Goal: Transaction & Acquisition: Purchase product/service

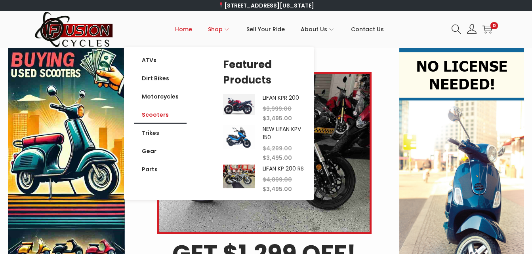
click at [167, 117] on link "Scooters" at bounding box center [160, 115] width 53 height 18
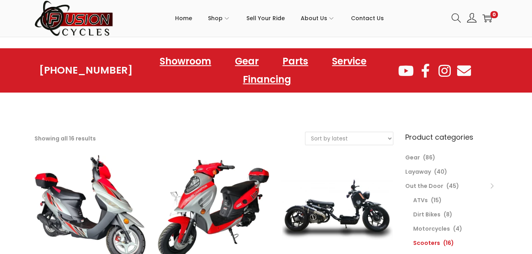
scroll to position [83, 0]
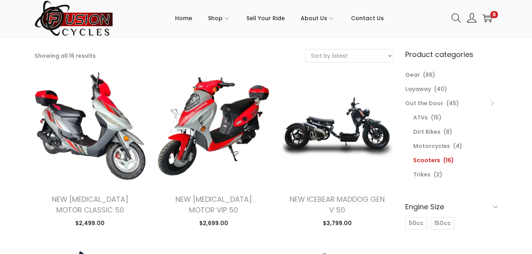
click at [378, 55] on select "Sort by popularity Sort by latest Sort by price: low to high Sort by price: hig…" at bounding box center [348, 55] width 87 height 13
select select "price"
click at [305, 49] on select "Sort by popularity Sort by latest Sort by price: low to high Sort by price: hig…" at bounding box center [348, 55] width 87 height 13
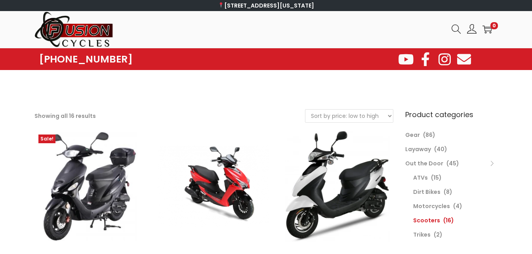
click at [186, 65] on div at bounding box center [265, 59] width 264 height 14
click at [359, 120] on select "Sort by popularity Sort by latest Sort by price: low to high Sort by price: hig…" at bounding box center [348, 116] width 87 height 13
click at [368, 119] on select "Sort by popularity Sort by latest Sort by price: low to high Sort by price: hig…" at bounding box center [348, 116] width 87 height 13
